Goal: Information Seeking & Learning: Check status

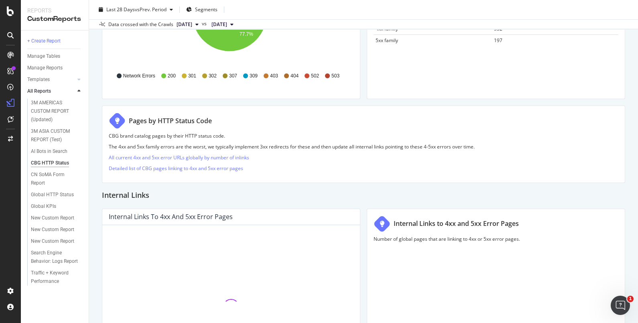
scroll to position [181, 0]
click at [192, 170] on link "Detailed list of CBG pages linking to 4xx and 5xx error pages" at bounding box center [176, 168] width 134 height 7
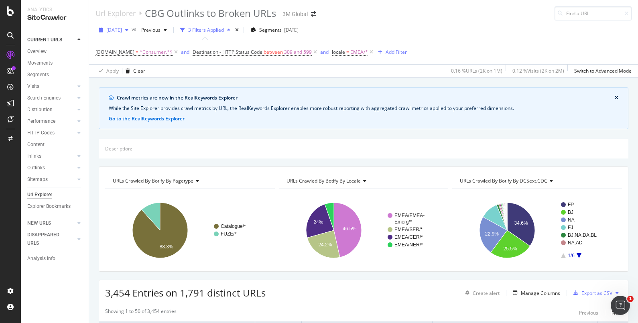
click at [132, 33] on div "[DATE]" at bounding box center [114, 30] width 36 height 12
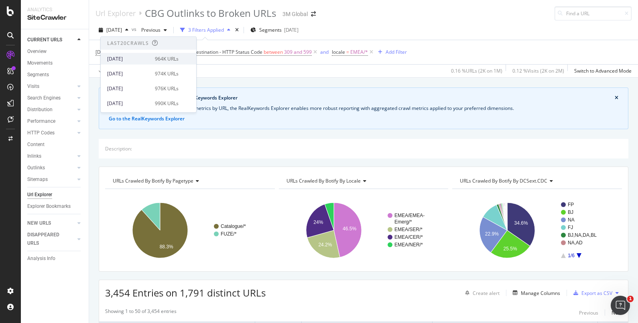
click at [128, 59] on div "[DATE]" at bounding box center [128, 58] width 43 height 7
